Goal: Task Accomplishment & Management: Complete application form

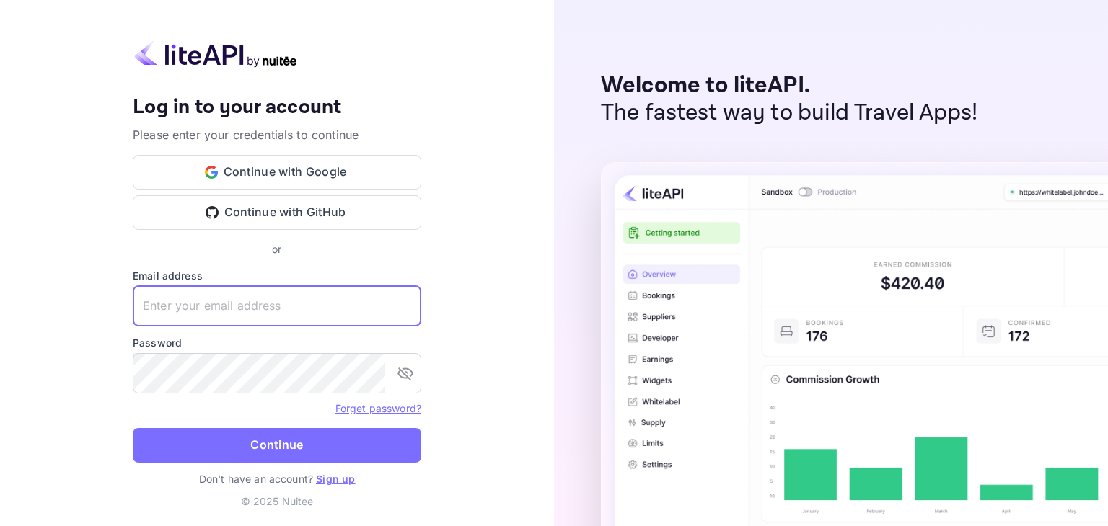
click at [260, 309] on input "text" at bounding box center [277, 306] width 288 height 40
paste input "[EMAIL_ADDRESS][DOMAIN_NAME]"
type input "[EMAIL_ADDRESS][DOMAIN_NAME]"
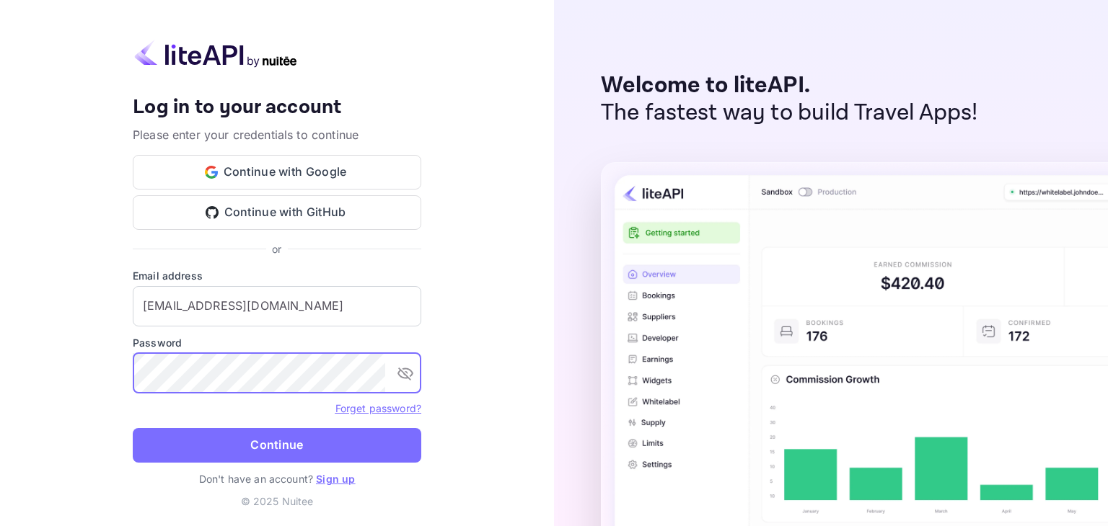
click at [281, 451] on button "Continue" at bounding box center [277, 445] width 288 height 35
click at [332, 480] on link "Sign up" at bounding box center [335, 479] width 39 height 12
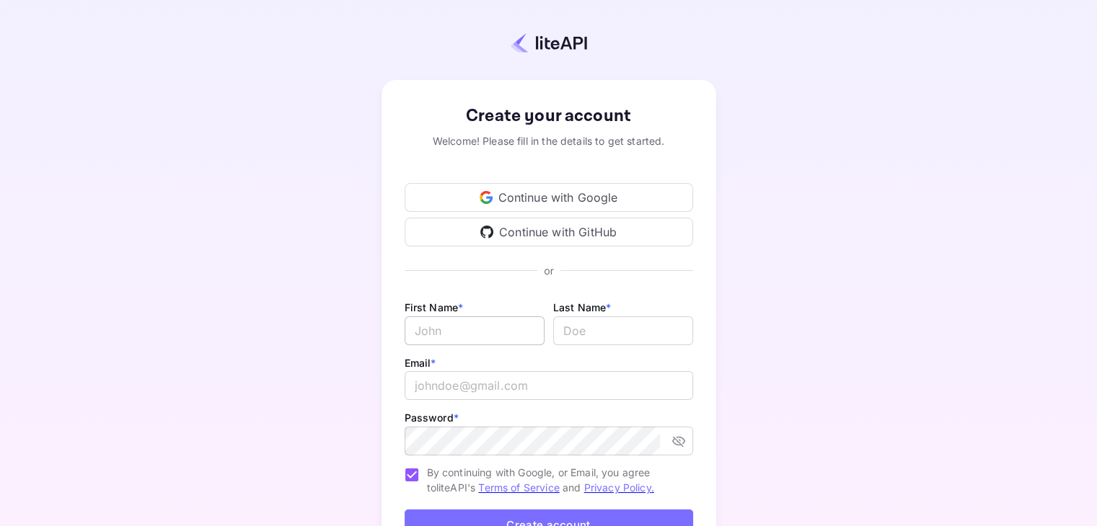
click at [482, 337] on input "Email *" at bounding box center [475, 331] width 140 height 29
type input "Mujiono"
type input "G"
type input "Harahap"
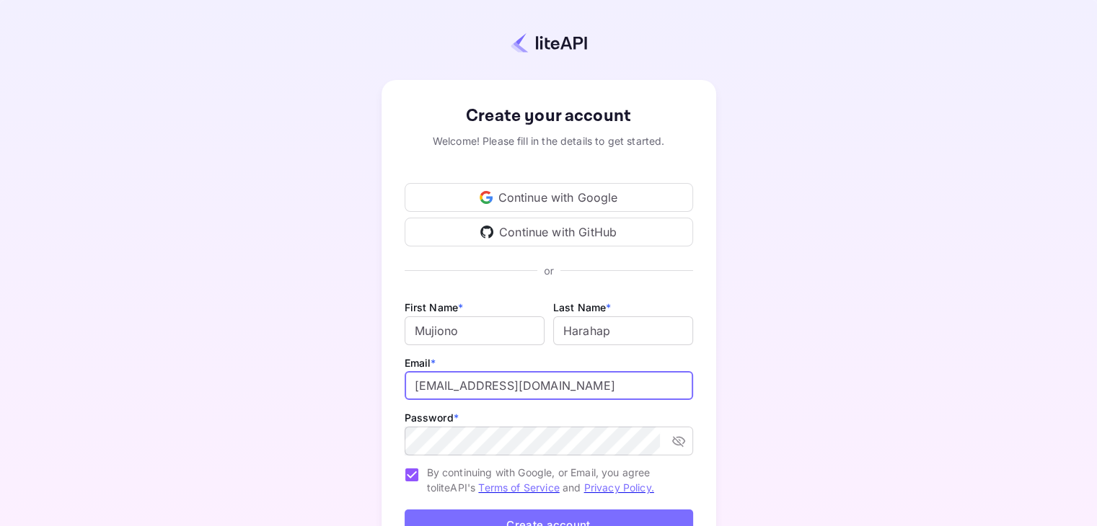
type input "[EMAIL_ADDRESS][DOMAIN_NAME]"
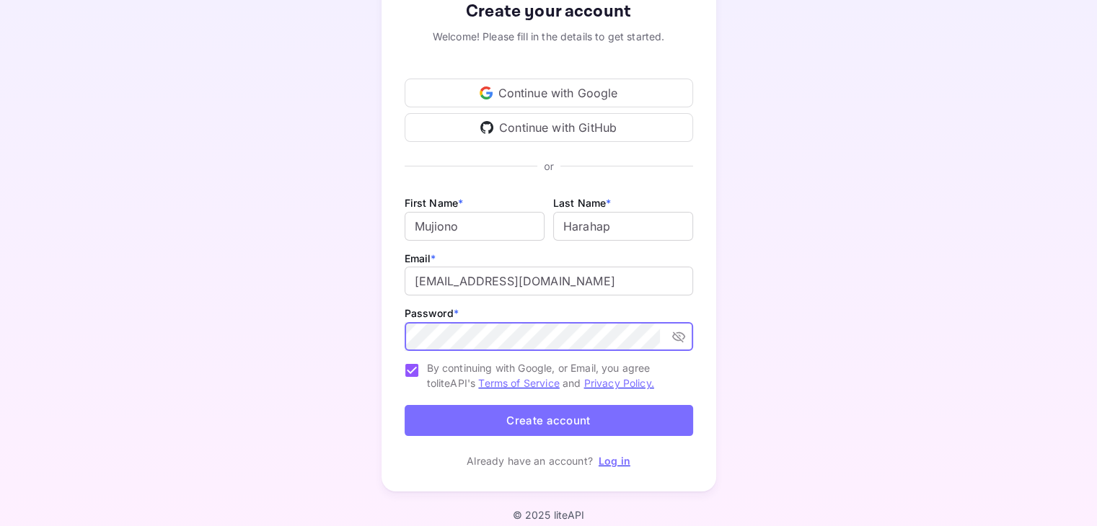
scroll to position [118, 0]
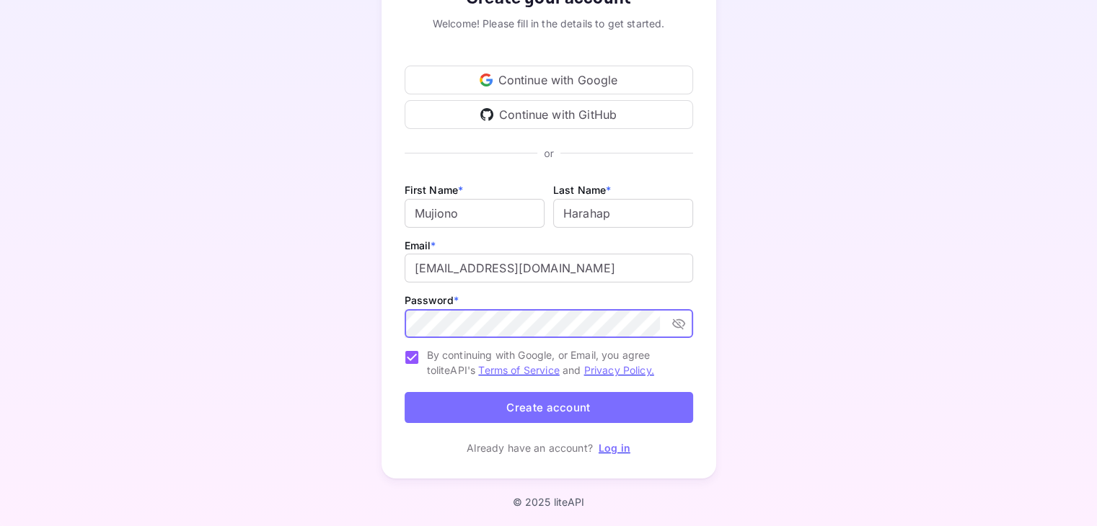
click at [557, 401] on button "Create account" at bounding box center [549, 407] width 288 height 31
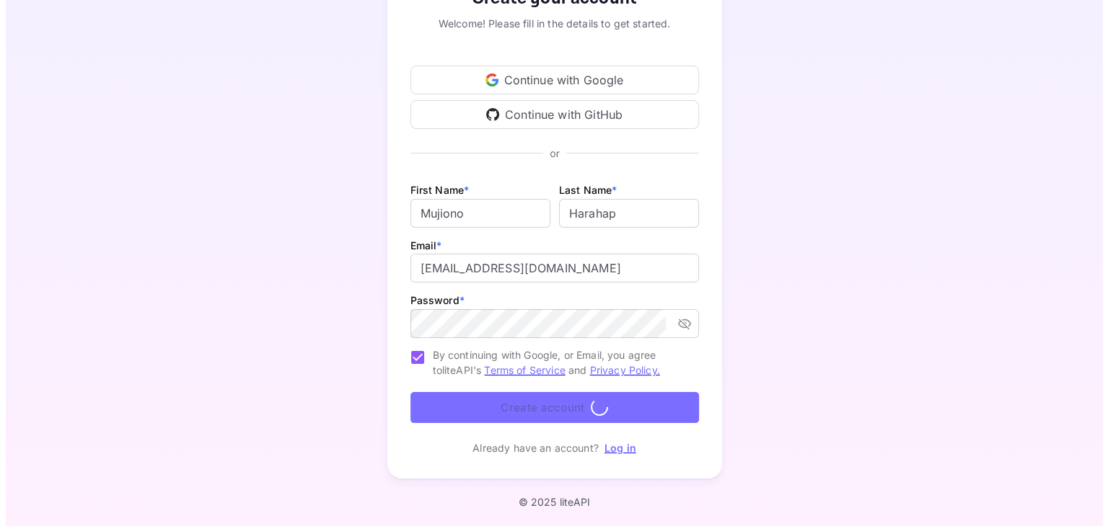
scroll to position [0, 0]
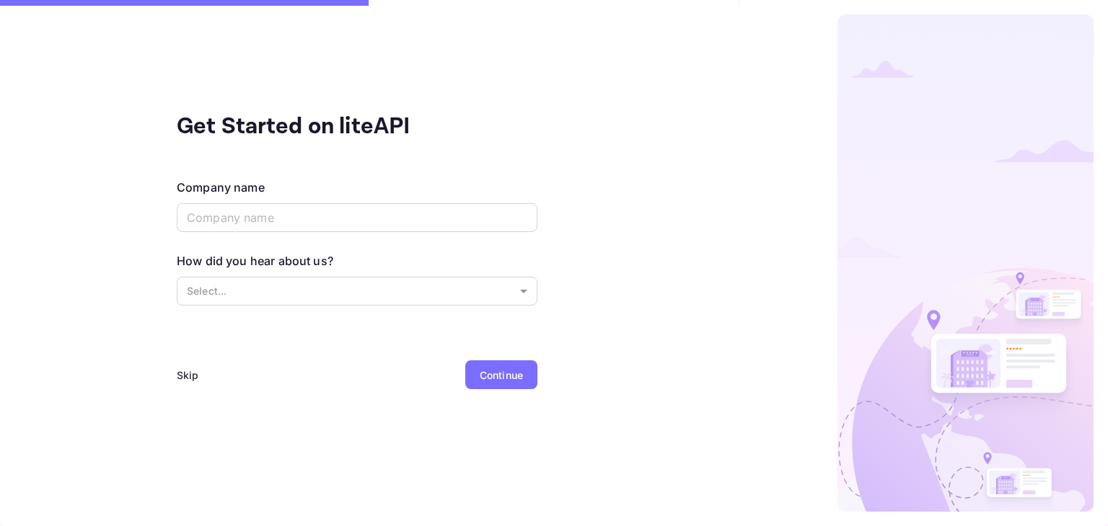
click at [193, 371] on div "Skip" at bounding box center [188, 375] width 22 height 15
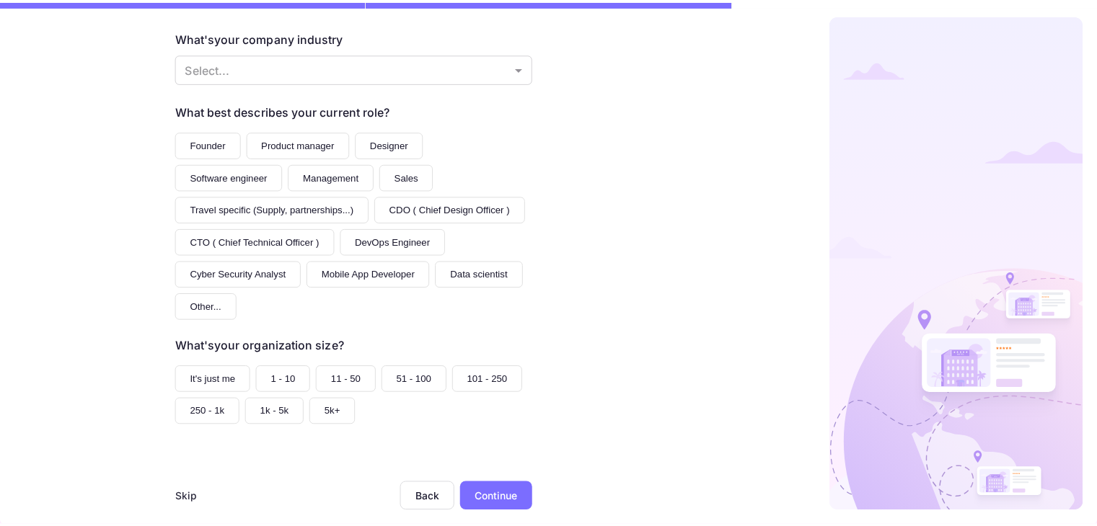
scroll to position [174, 0]
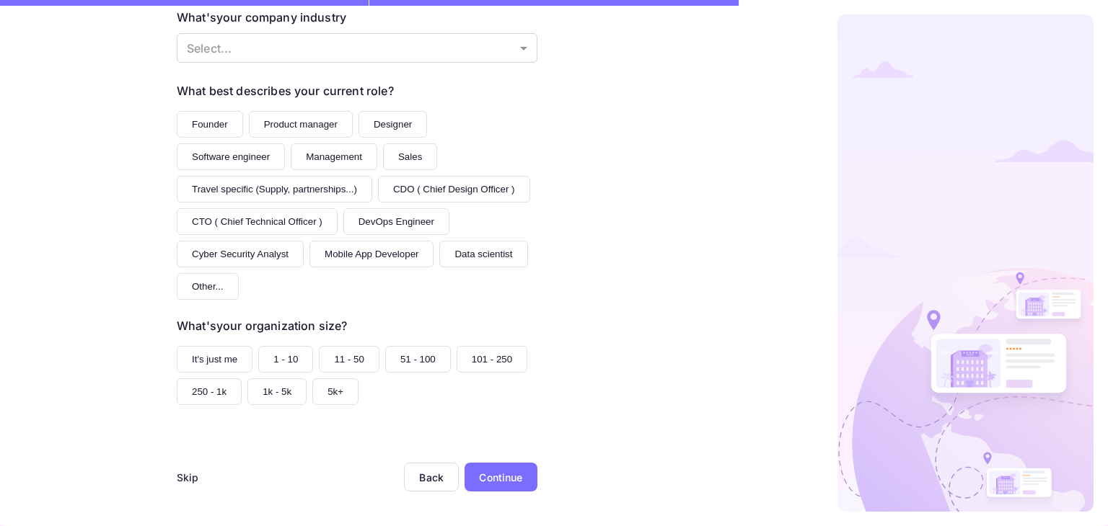
click at [184, 477] on div "Skip" at bounding box center [188, 477] width 22 height 15
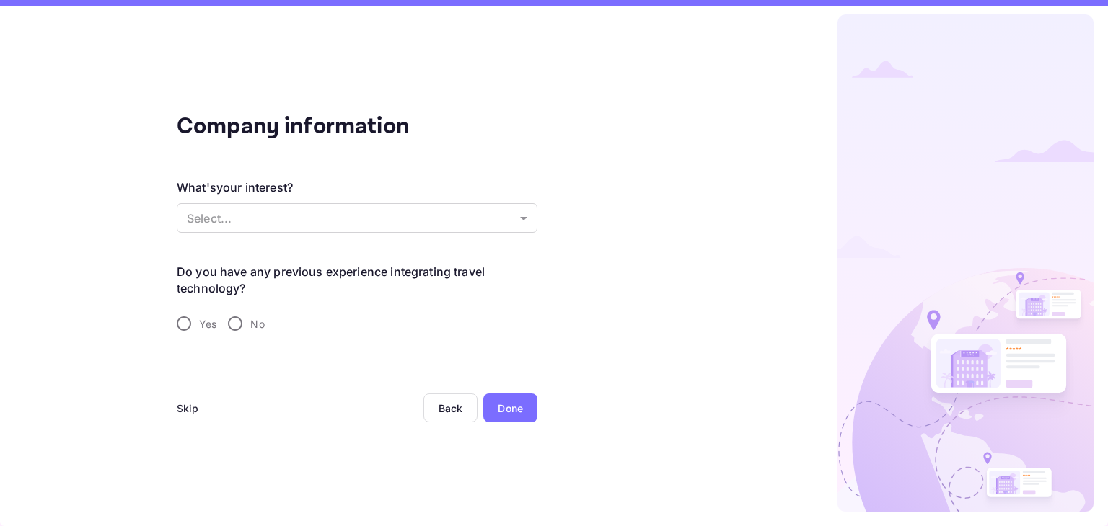
click at [190, 412] on div "Skip" at bounding box center [188, 408] width 22 height 15
